Goal: Transaction & Acquisition: Purchase product/service

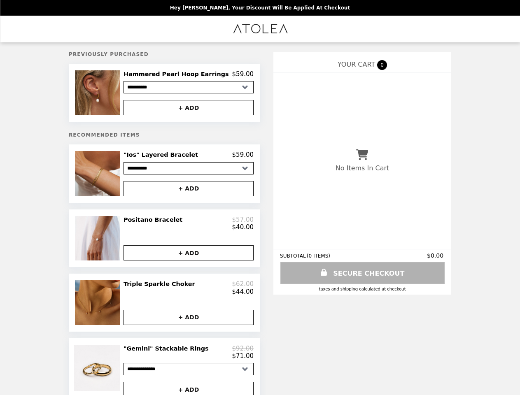
click at [111, 94] on img at bounding box center [98, 92] width 47 height 45
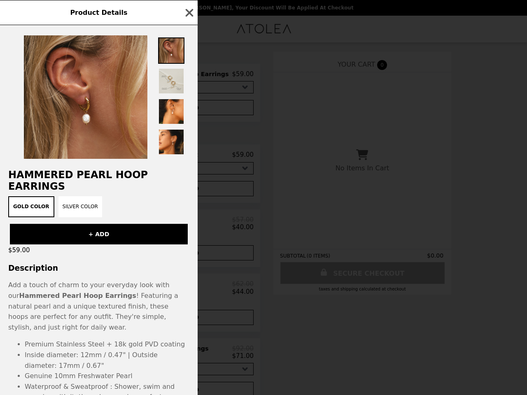
click at [188, 191] on div "Product Details Hammered Pearl Hoop Earrings Gold Color Silver Color + ADD $59.…" at bounding box center [263, 197] width 527 height 395
click at [111, 244] on div "$59.00" at bounding box center [99, 250] width 198 height 12
click at [188, 227] on div "Product Details Hammered Pearl Hoop Earrings Gold Color Silver Color + ADD $59.…" at bounding box center [263, 197] width 527 height 395
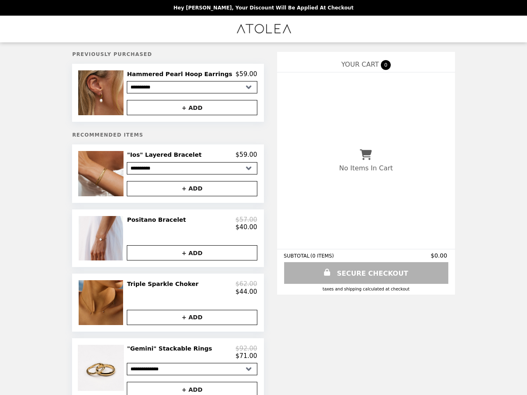
click at [188, 258] on button "+ ADD" at bounding box center [192, 252] width 130 height 15
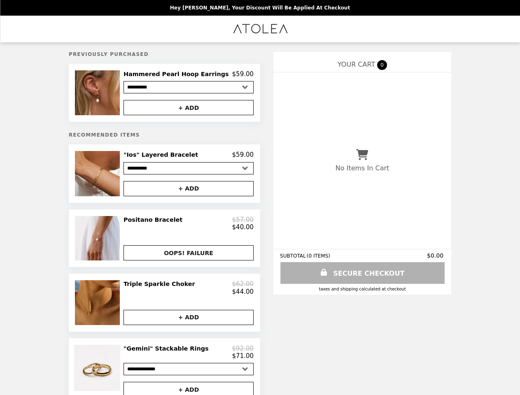
click at [111, 309] on img at bounding box center [98, 302] width 47 height 44
